Goal: Ask a question: Seek information or help from site administrators or community

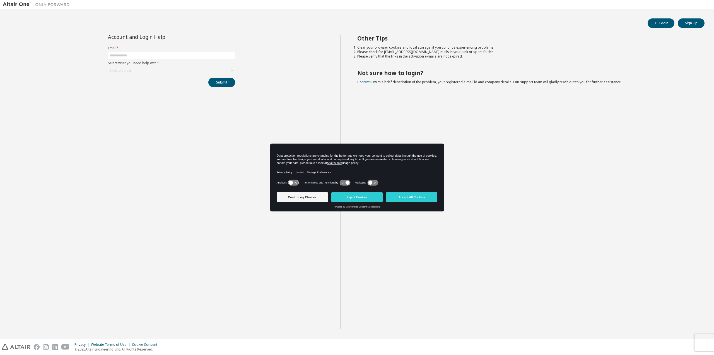
click at [347, 184] on icon at bounding box center [347, 183] width 4 height 4
click at [349, 196] on button "Reject Cookies" at bounding box center [356, 197] width 51 height 10
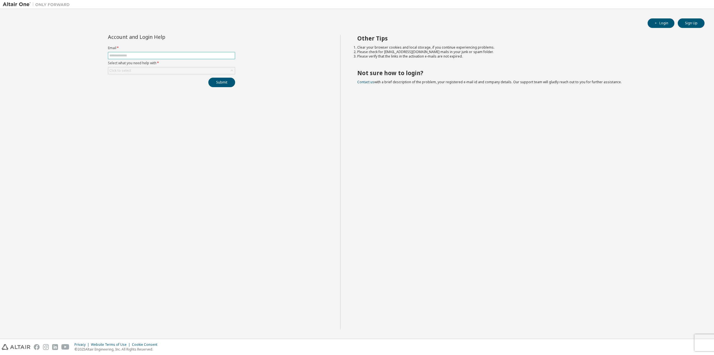
click at [144, 59] on span at bounding box center [171, 55] width 127 height 7
click at [149, 56] on input "text" at bounding box center [171, 55] width 124 height 4
type input "**********"
click at [141, 72] on div "Click to select" at bounding box center [171, 70] width 127 height 7
click at [189, 61] on label "Select what you need help with *" at bounding box center [171, 63] width 127 height 4
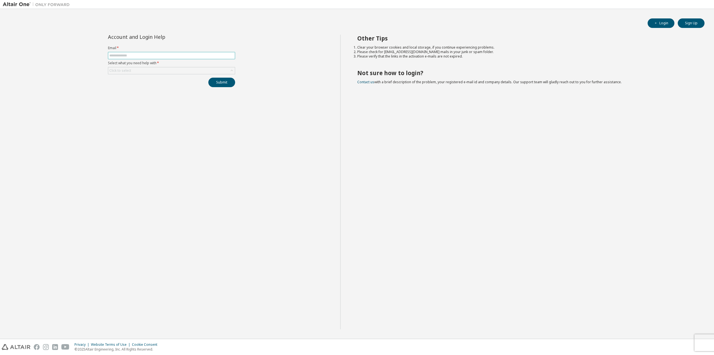
click at [137, 56] on input "text" at bounding box center [171, 55] width 124 height 4
type input "**********"
click at [134, 71] on div "Click to select" at bounding box center [171, 70] width 127 height 7
click at [144, 108] on li "I don't know but can't login" at bounding box center [172, 106] width 126 height 7
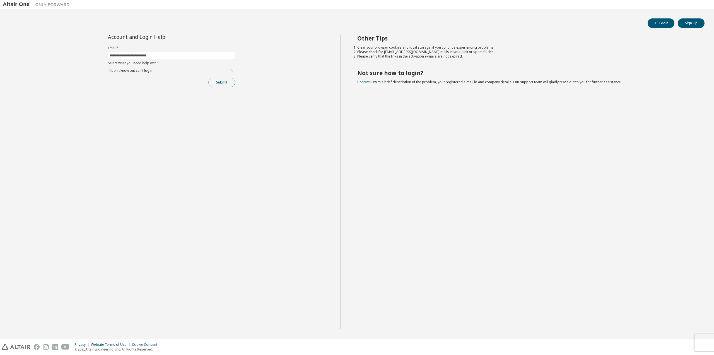
click at [217, 80] on button "Submit" at bounding box center [221, 82] width 27 height 9
click at [705, 344] on div "Bad Request" at bounding box center [667, 344] width 81 height 12
click at [703, 343] on icon "button" at bounding box center [703, 343] width 2 height 2
click at [148, 345] on div "Cookie Consent" at bounding box center [146, 344] width 29 height 4
